Goal: Transaction & Acquisition: Purchase product/service

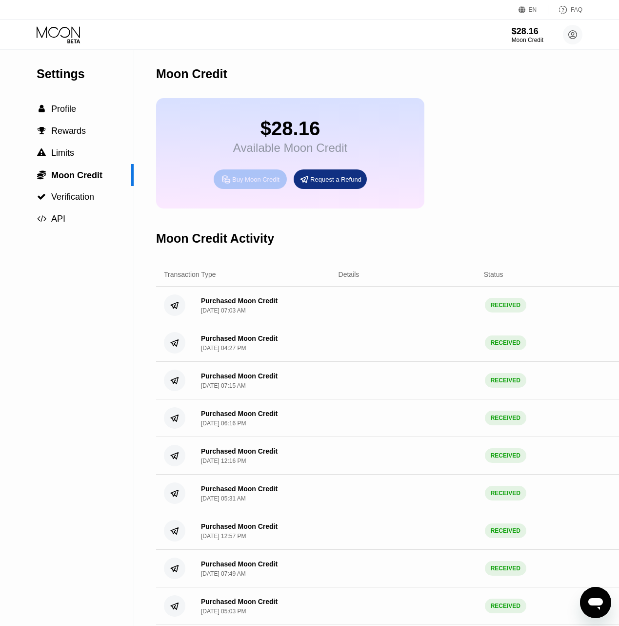
click at [245, 189] on div "Buy Moon Credit" at bounding box center [250, 179] width 73 height 20
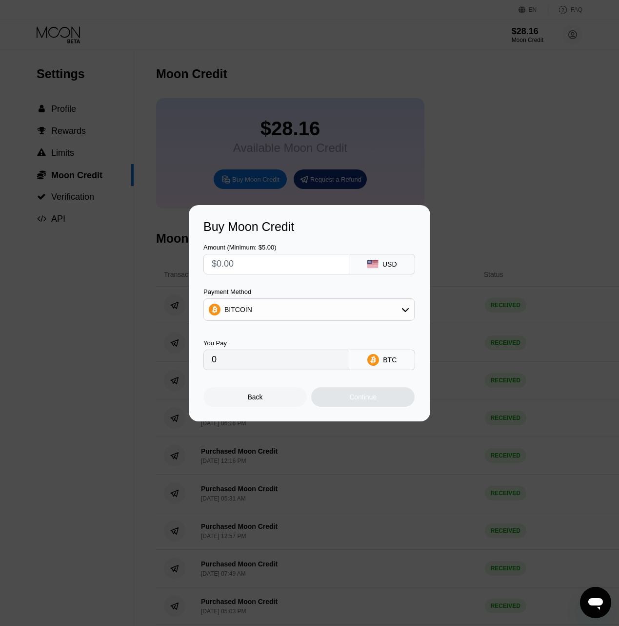
click at [241, 262] on input "text" at bounding box center [276, 264] width 129 height 20
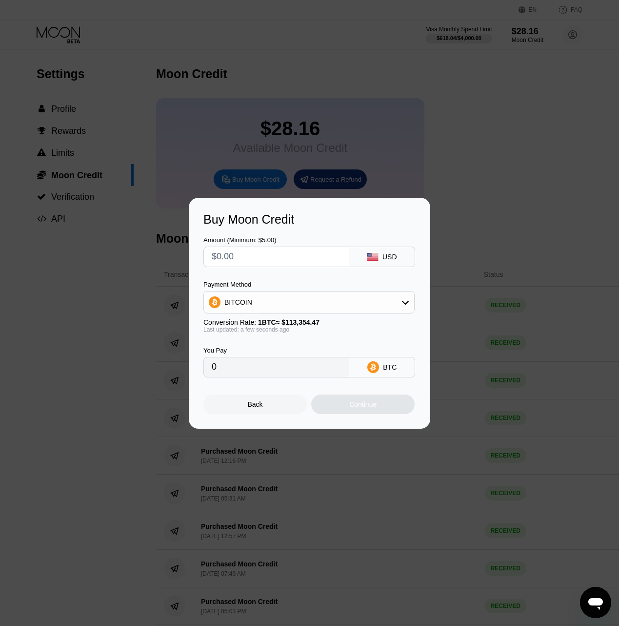
type input "$5"
type input "0.00004411"
type input "$50"
type input "0.00044110"
type input "$50"
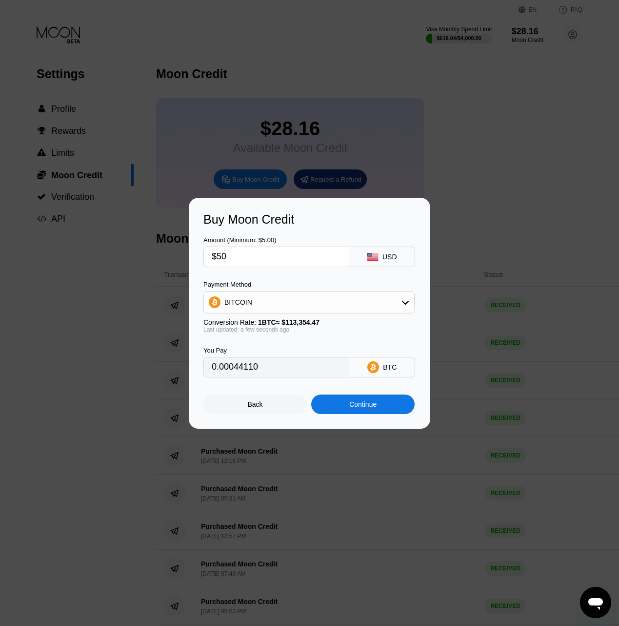
click at [363, 408] on div "Continue" at bounding box center [362, 404] width 27 height 8
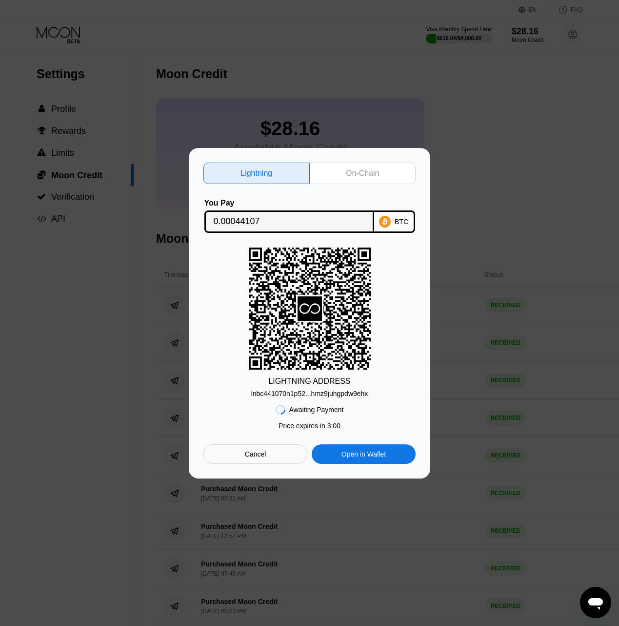
click at [337, 154] on div "Lightning On-Chain You Pay 0.00044107 BTC LIGHTNING ADDRESS lnbc441070n1p52...h…" at bounding box center [310, 313] width 242 height 330
click at [353, 174] on div "On-Chain" at bounding box center [362, 173] width 33 height 10
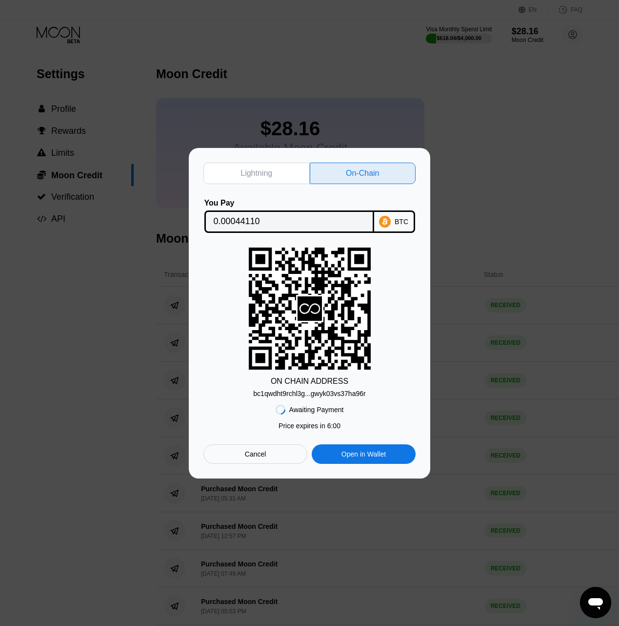
click at [338, 219] on input "0.00044110" at bounding box center [289, 222] width 151 height 20
click at [334, 397] on div "bc1qwdht9rchl3g...gwyk03vs37ha96r" at bounding box center [309, 393] width 112 height 8
